Goal: Information Seeking & Learning: Learn about a topic

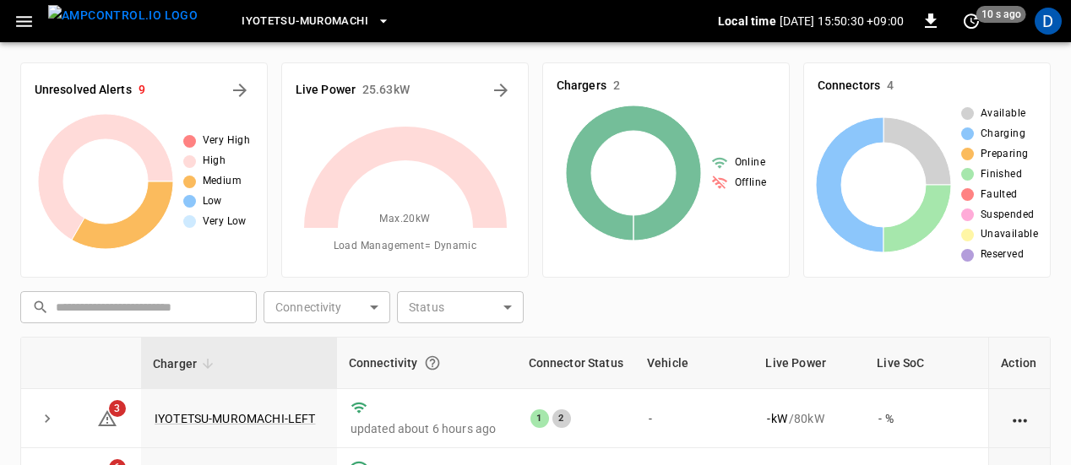
click at [22, 20] on icon "button" at bounding box center [24, 21] width 16 height 11
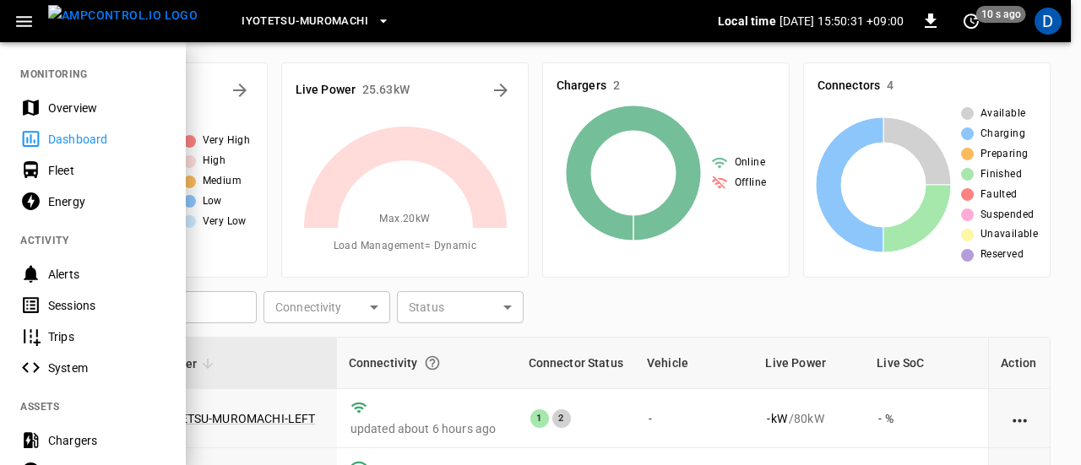
click at [33, 20] on icon "button" at bounding box center [24, 21] width 21 height 21
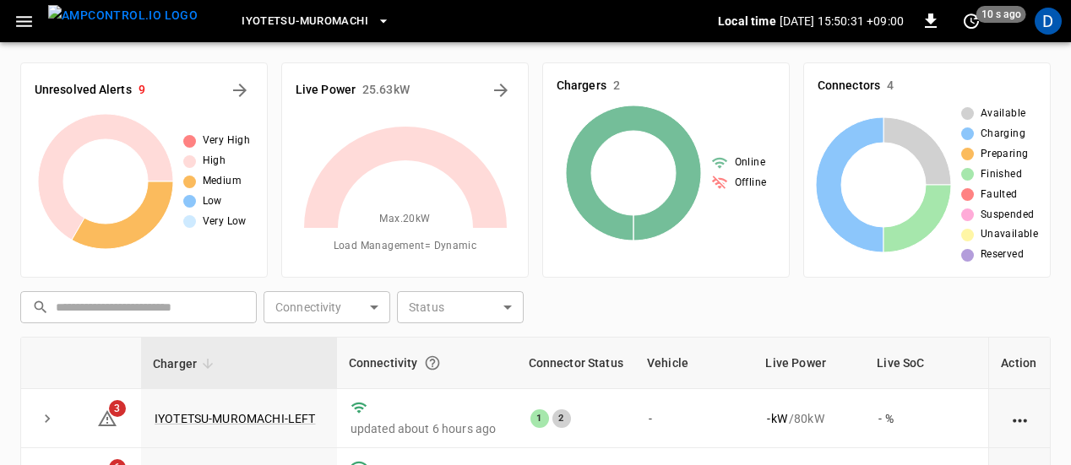
click at [27, 24] on icon "button" at bounding box center [24, 21] width 21 height 21
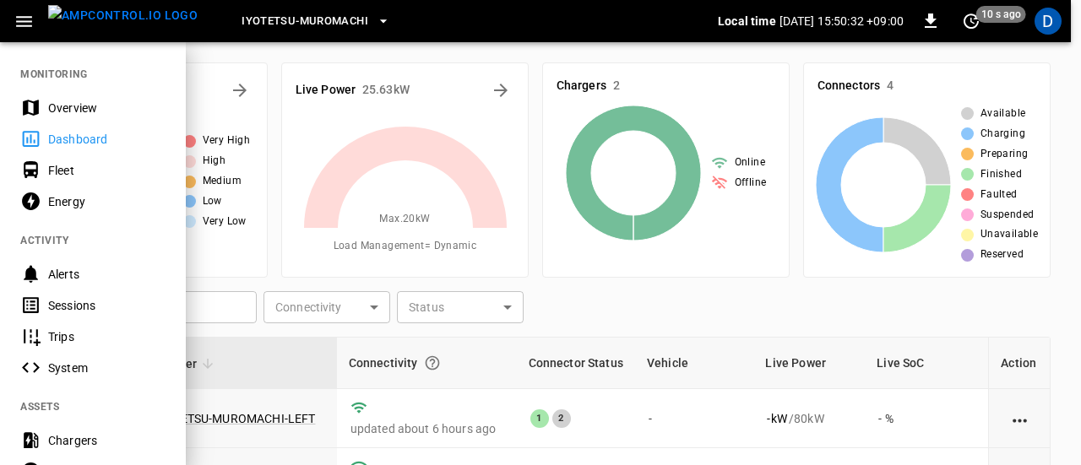
click at [12, 24] on button "button" at bounding box center [24, 21] width 35 height 31
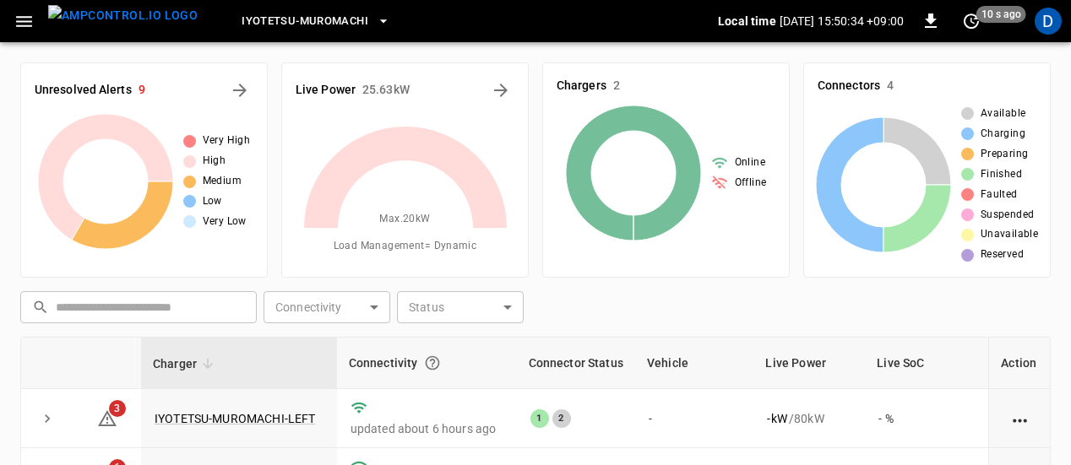
click at [24, 22] on icon "button" at bounding box center [24, 21] width 16 height 11
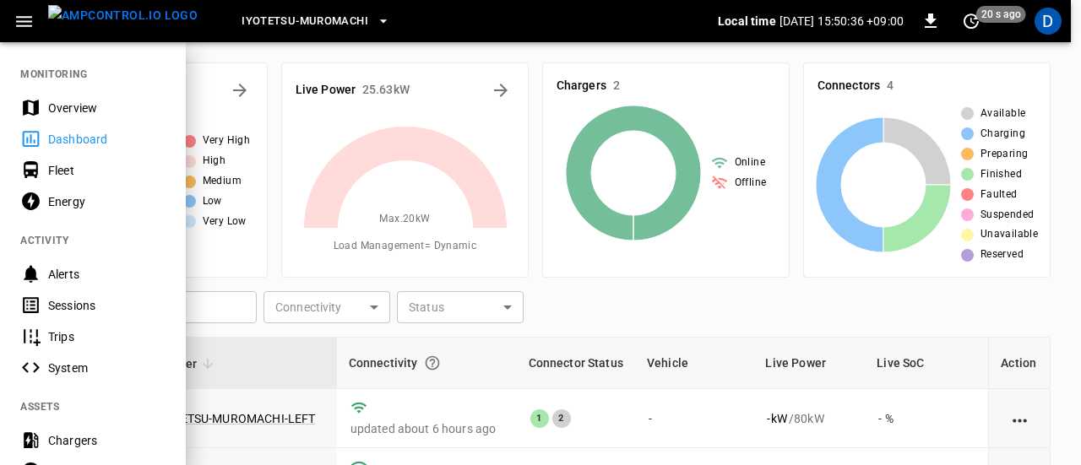
click at [108, 201] on div "Energy" at bounding box center [106, 201] width 117 height 17
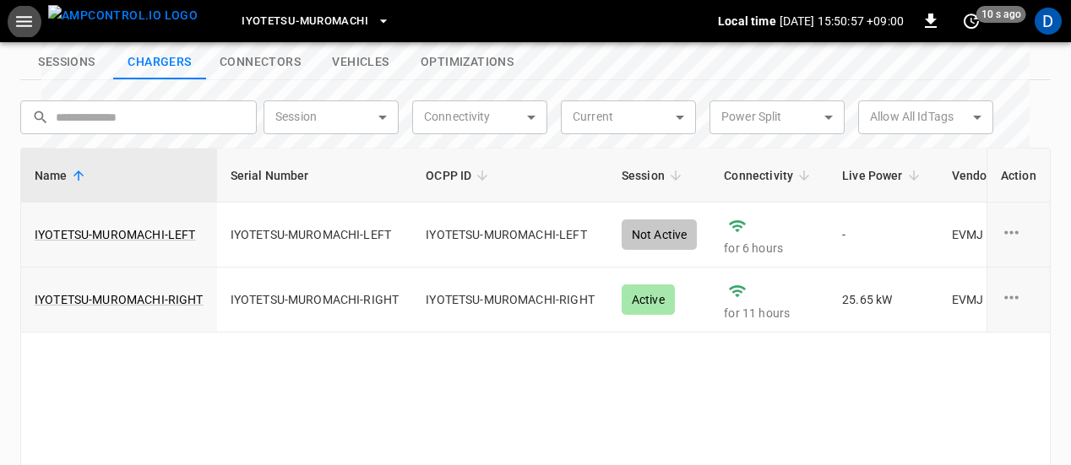
scroll to position [659, 0]
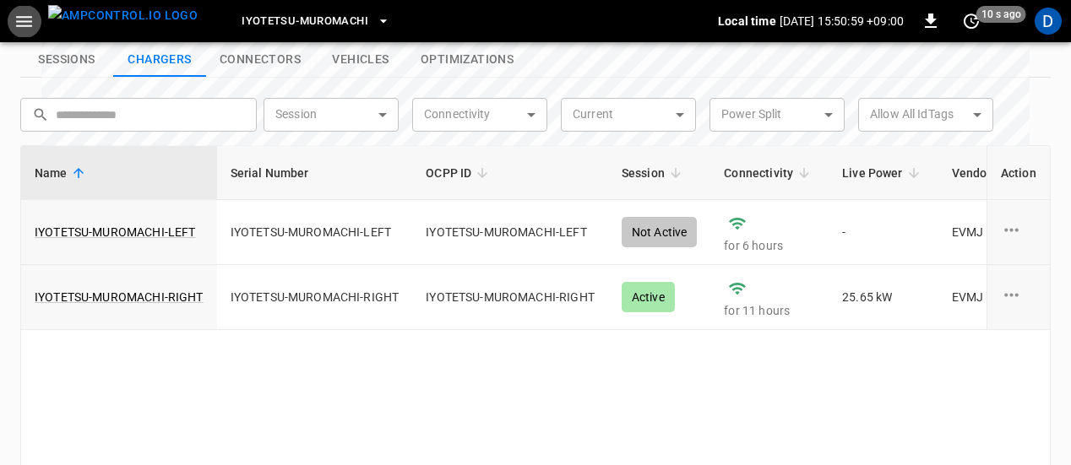
click at [171, 289] on link "IYOTETSU-MUROMACHI-RIGHT" at bounding box center [119, 297] width 169 height 17
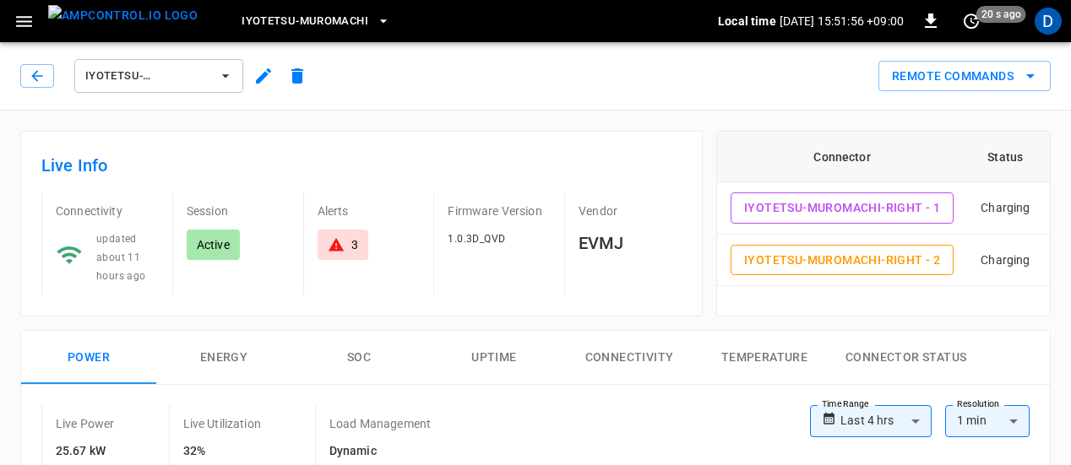
scroll to position [46, 0]
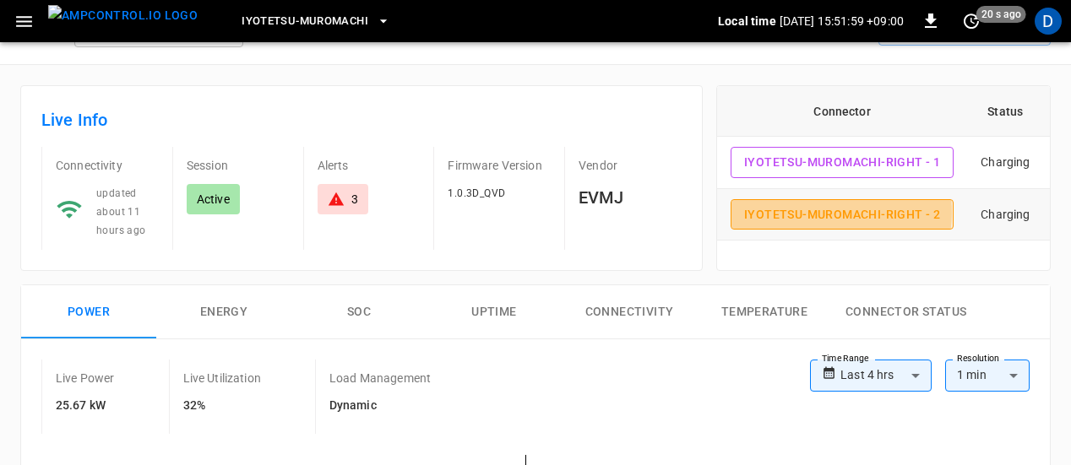
click at [816, 212] on button "IYOTETSU-MUROMACHI-RIGHT - 2" at bounding box center [841, 214] width 223 height 31
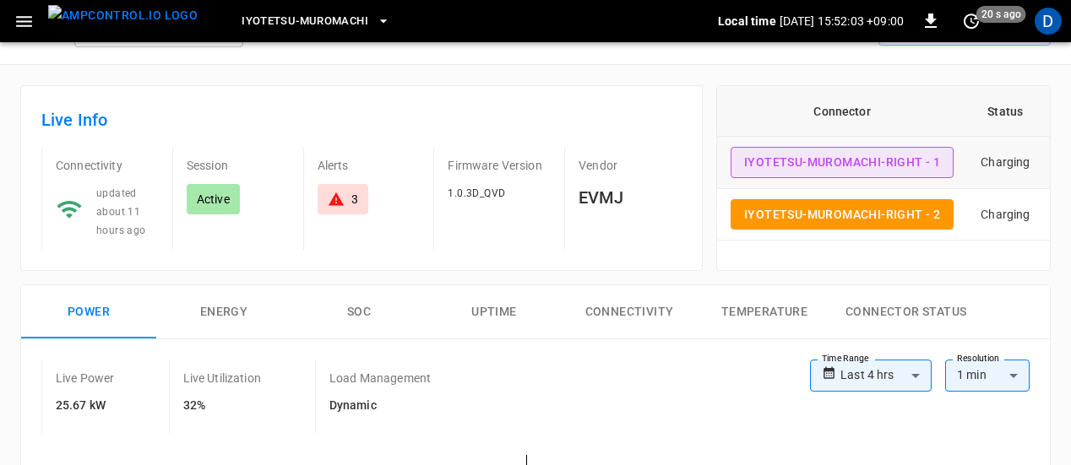
click at [768, 158] on button "IYOTETSU-MUROMACHI-RIGHT - 1" at bounding box center [841, 162] width 223 height 31
type input "**********"
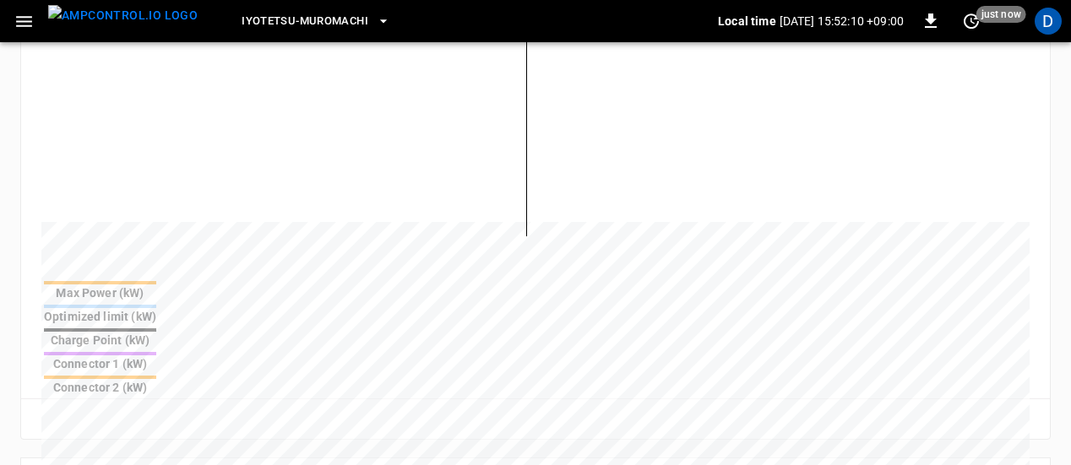
scroll to position [428, 0]
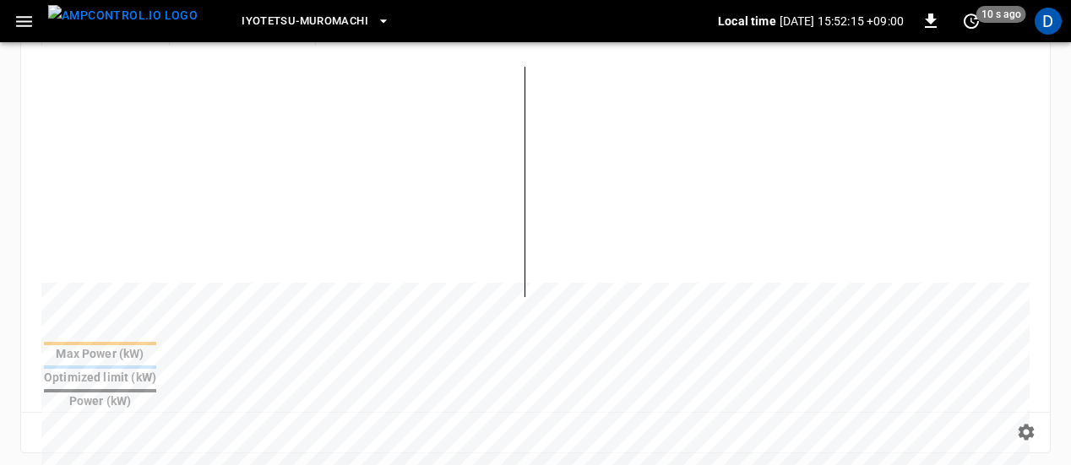
scroll to position [231, 0]
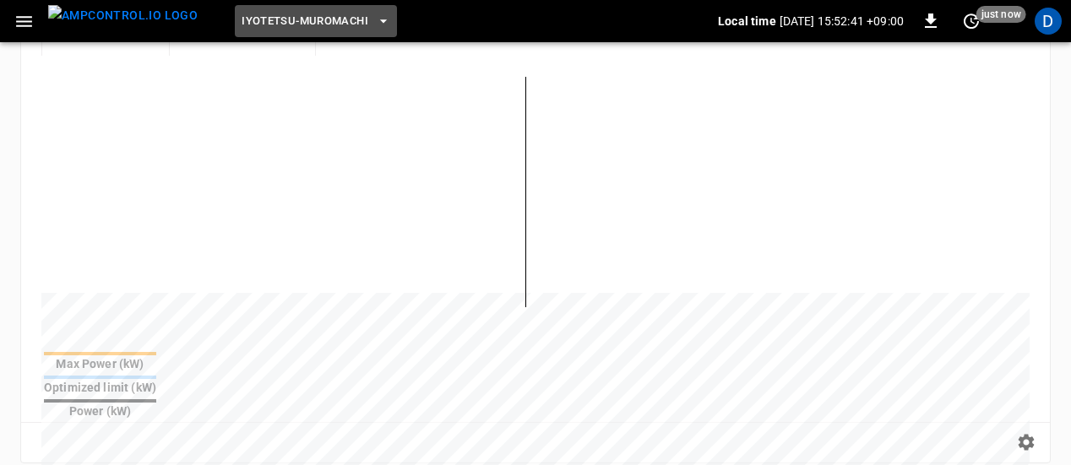
click at [260, 32] on button "Iyotetsu-Muromachi" at bounding box center [316, 21] width 162 height 33
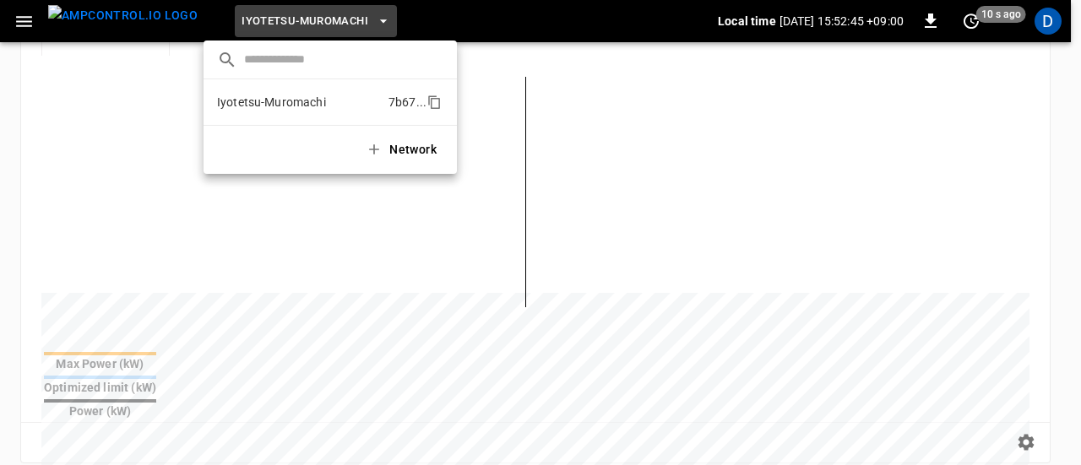
click at [308, 100] on p "Iyotetsu-Muromachi" at bounding box center [299, 102] width 165 height 17
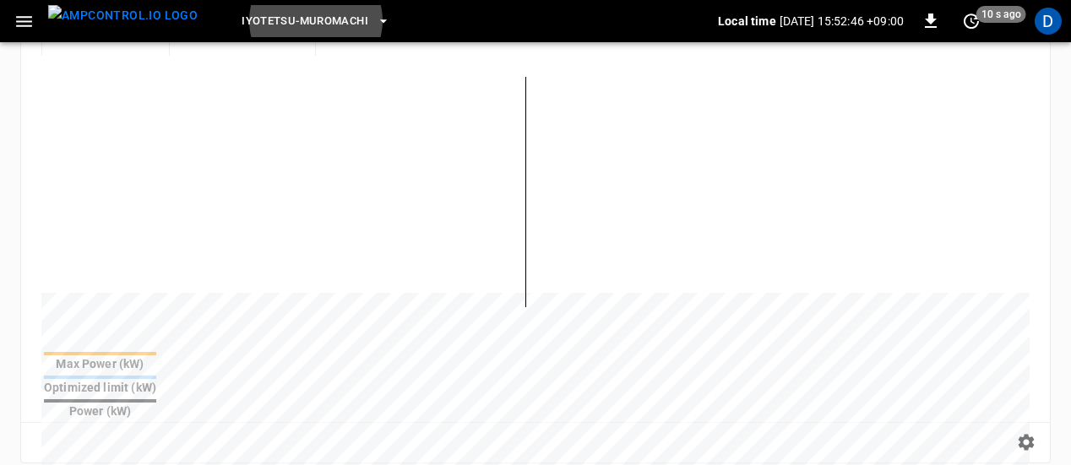
click at [317, 422] on div "Reset zoom" at bounding box center [535, 442] width 1028 height 41
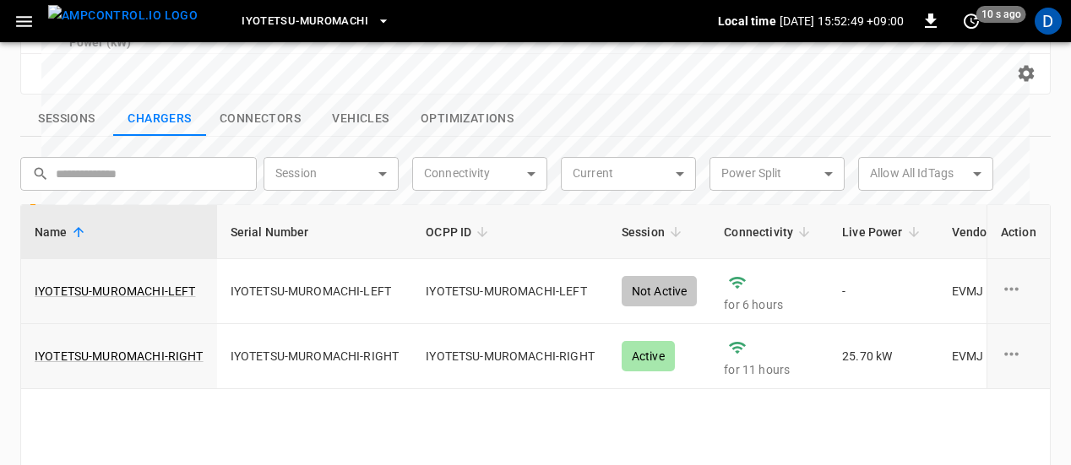
scroll to position [602, 0]
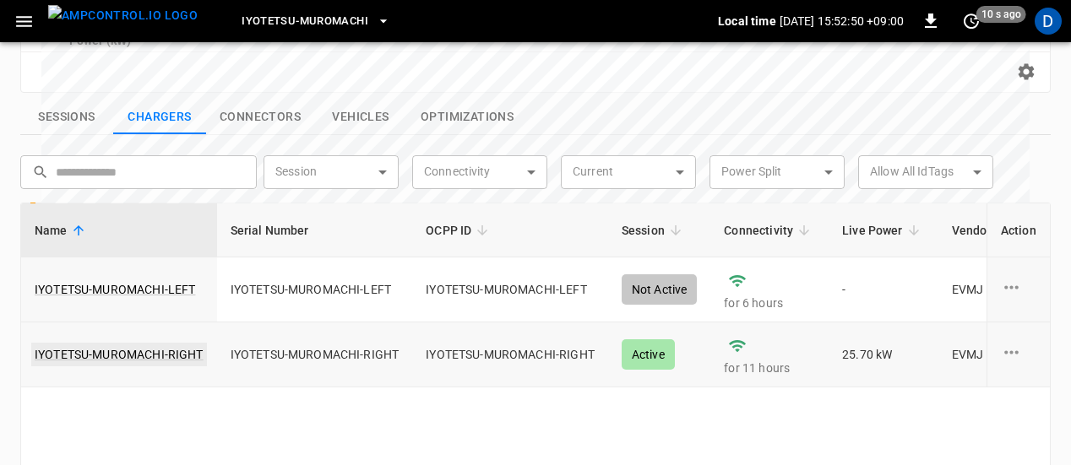
click at [148, 343] on link "IYOTETSU-MUROMACHI-RIGHT" at bounding box center [119, 355] width 176 height 24
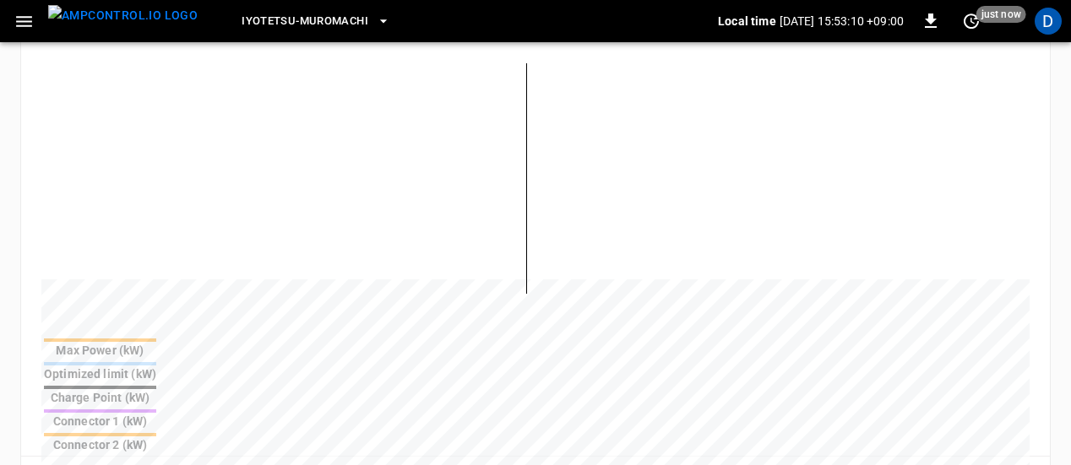
scroll to position [442, 0]
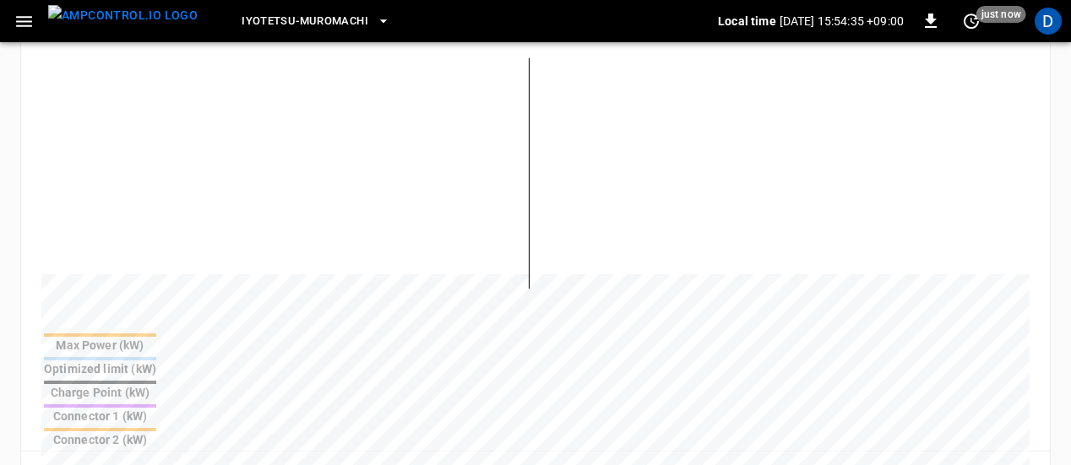
click at [91, 458] on div "Reset zoom" at bounding box center [535, 471] width 1001 height 26
